Goal: Find contact information: Find contact information

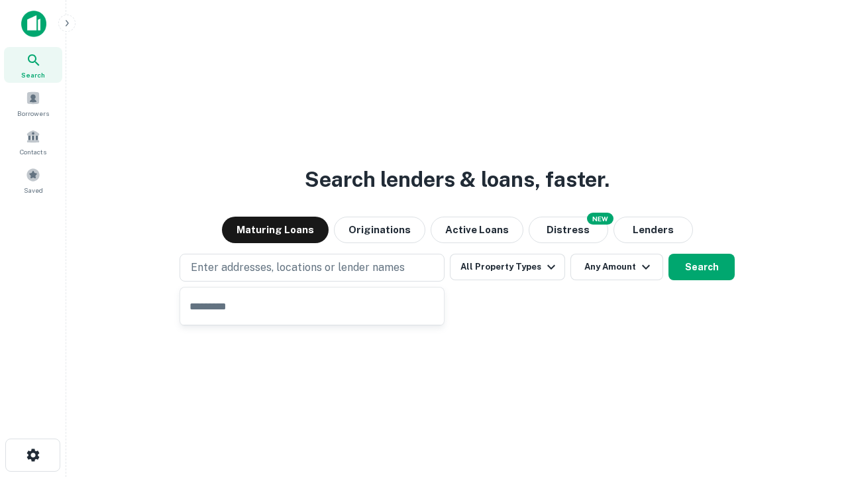
type input "**********"
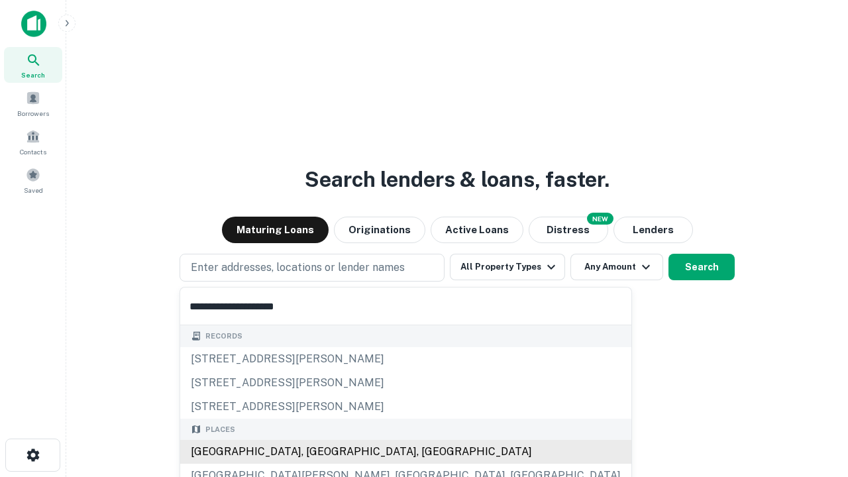
click at [317, 452] on div "[GEOGRAPHIC_DATA], [GEOGRAPHIC_DATA], [GEOGRAPHIC_DATA]" at bounding box center [405, 452] width 451 height 24
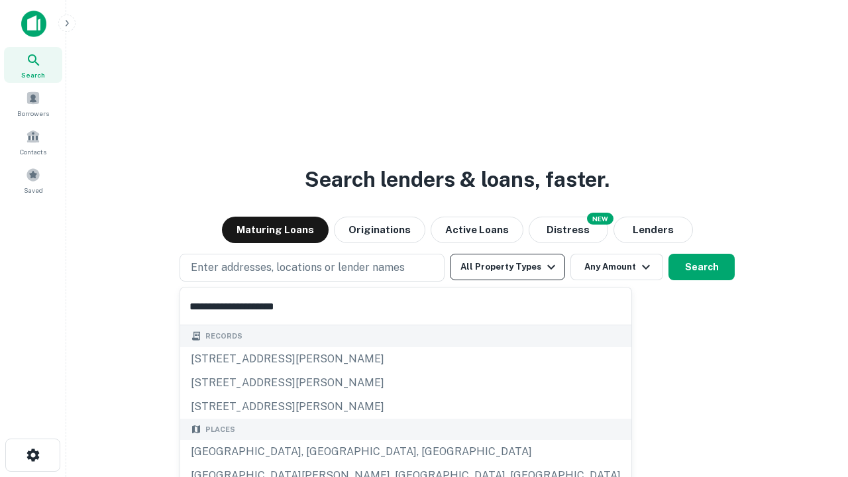
click at [507, 267] on button "All Property Types" at bounding box center [507, 267] width 115 height 26
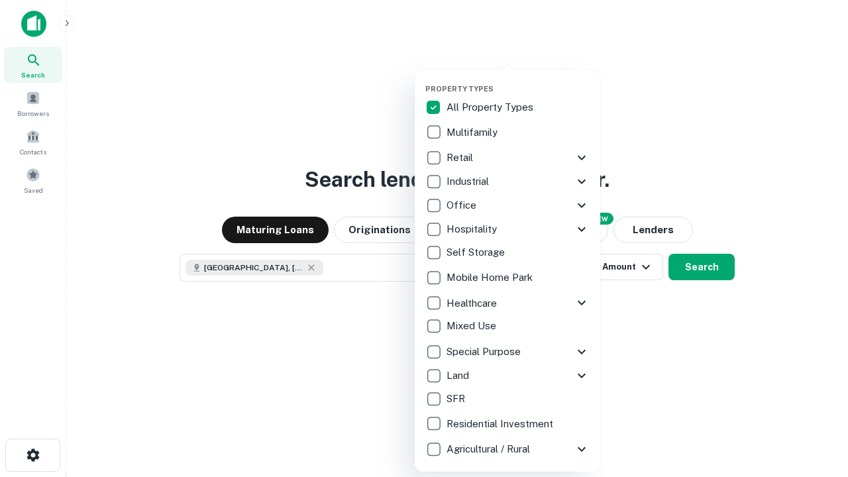
click at [518, 80] on button "button" at bounding box center [517, 80] width 185 height 1
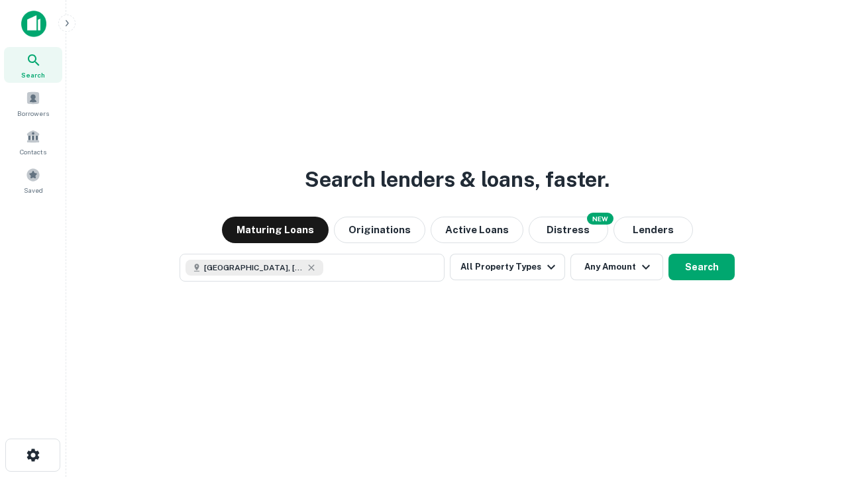
scroll to position [21, 0]
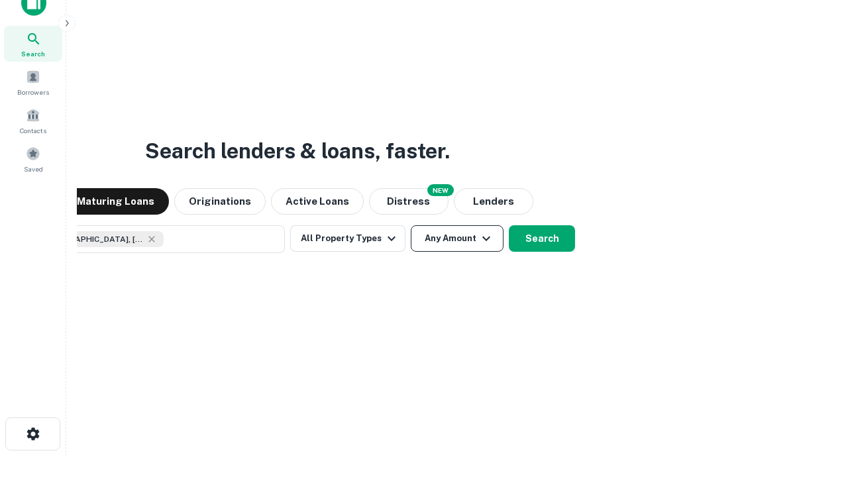
click at [411, 225] on button "Any Amount" at bounding box center [457, 238] width 93 height 26
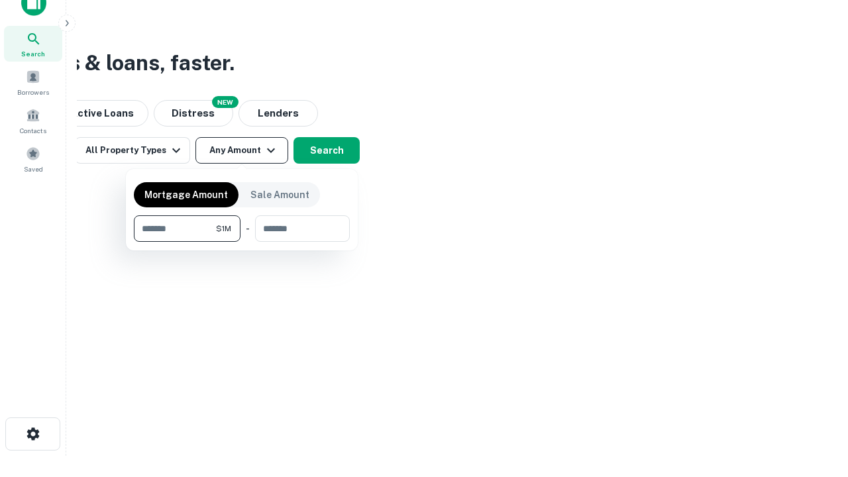
type input "*******"
click at [242, 242] on button "button" at bounding box center [242, 242] width 216 height 1
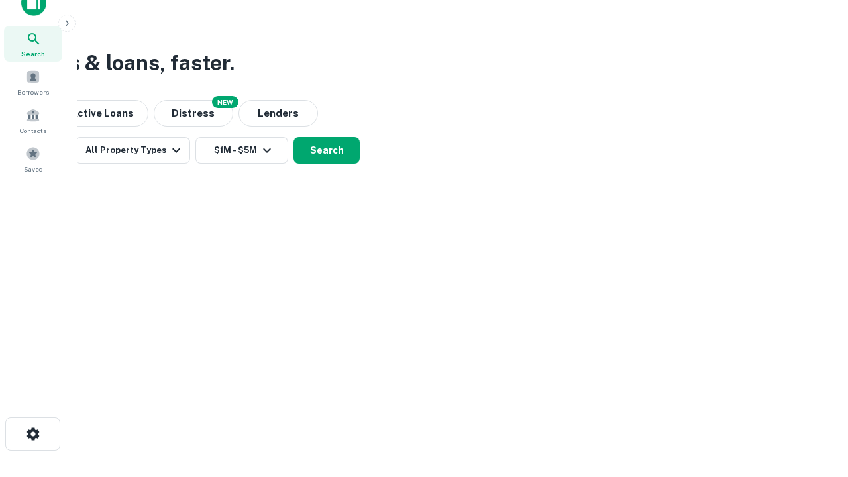
scroll to position [7, 244]
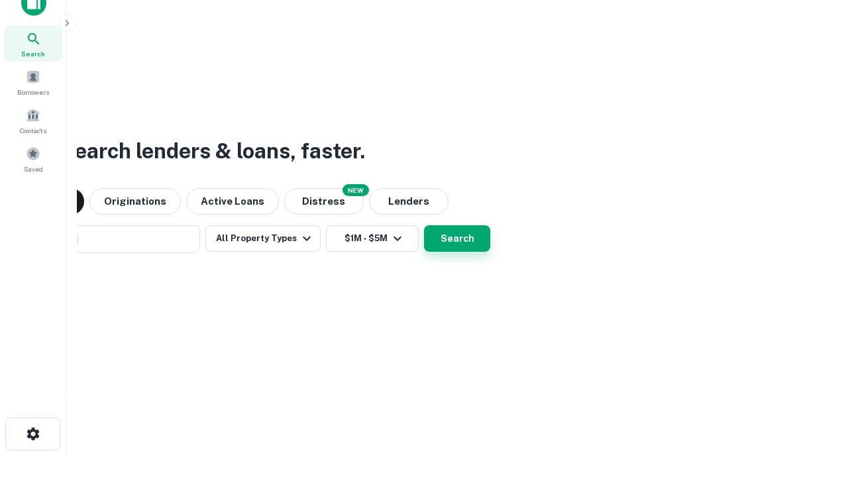
click at [424, 225] on button "Search" at bounding box center [457, 238] width 66 height 26
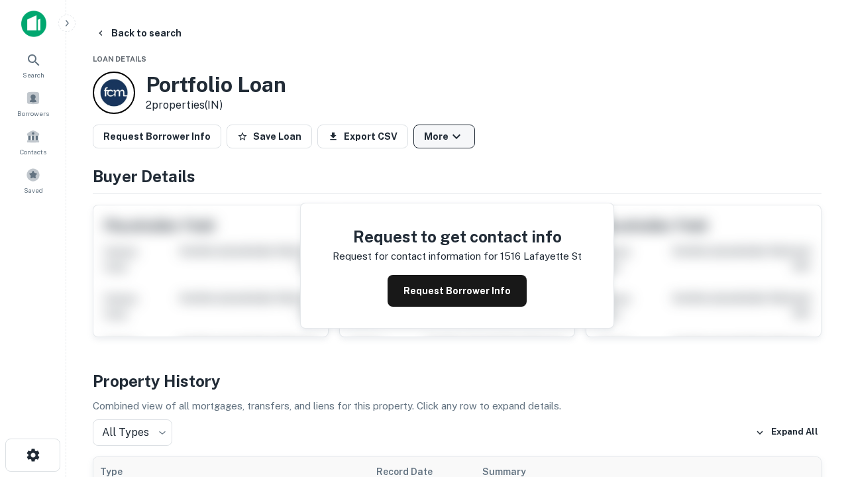
click at [444, 136] on button "More" at bounding box center [444, 137] width 62 height 24
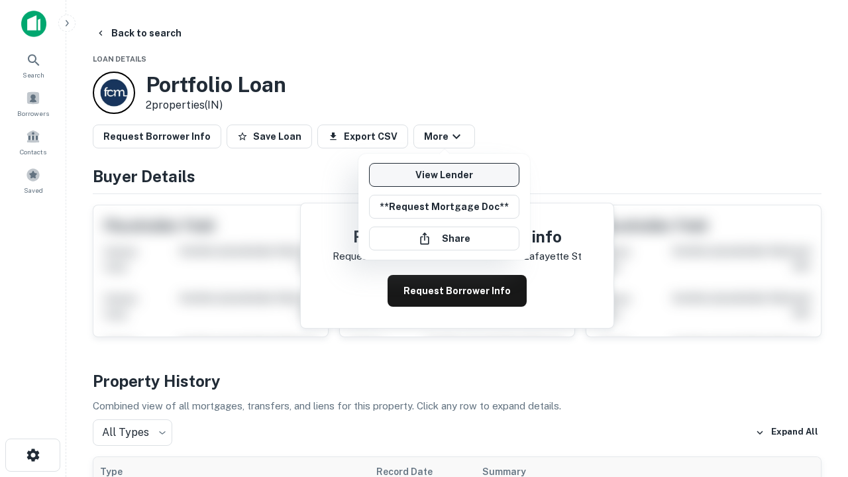
click at [444, 175] on link "View Lender" at bounding box center [444, 175] width 150 height 24
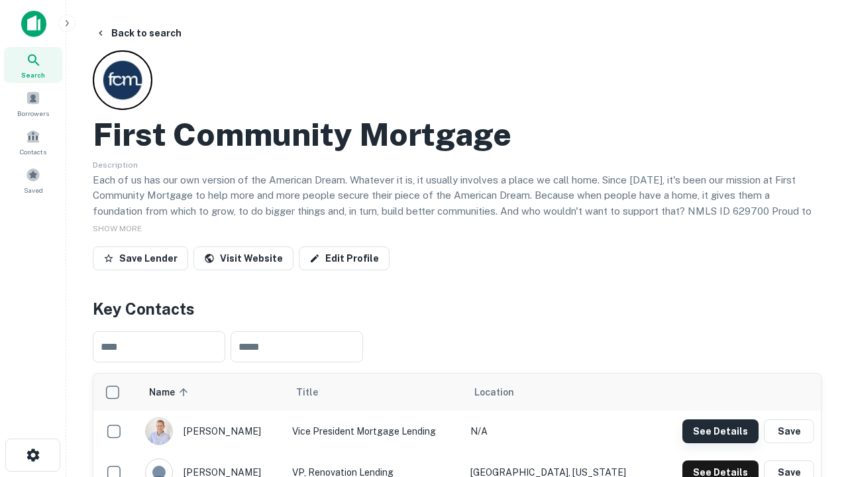
click at [720, 431] on button "See Details" at bounding box center [720, 431] width 76 height 24
click at [32, 455] on icon "button" at bounding box center [33, 455] width 16 height 16
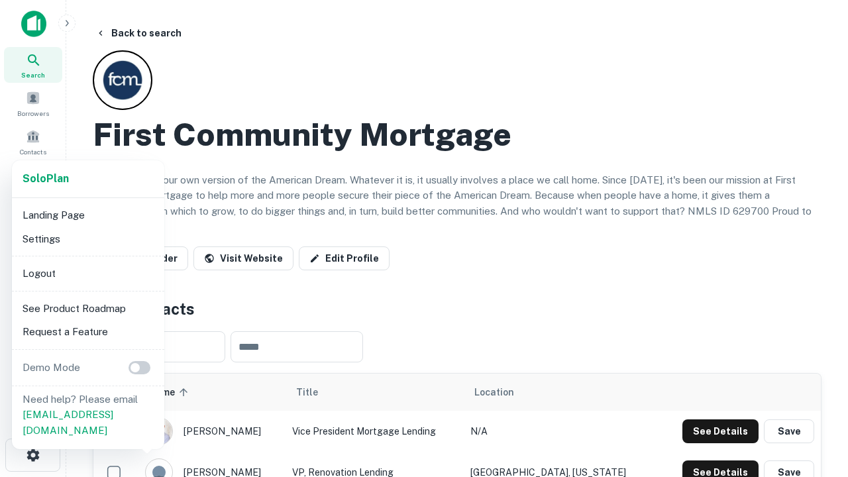
click at [87, 273] on li "Logout" at bounding box center [88, 274] width 142 height 24
